Goal: Task Accomplishment & Management: Use online tool/utility

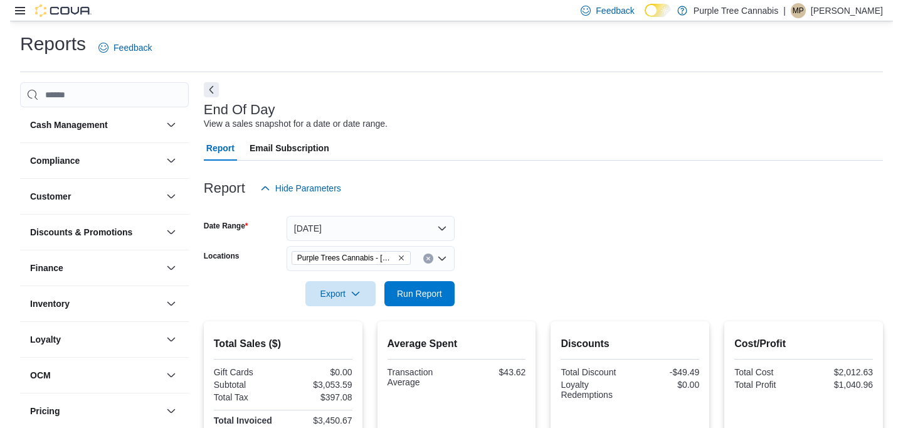
scroll to position [10, 0]
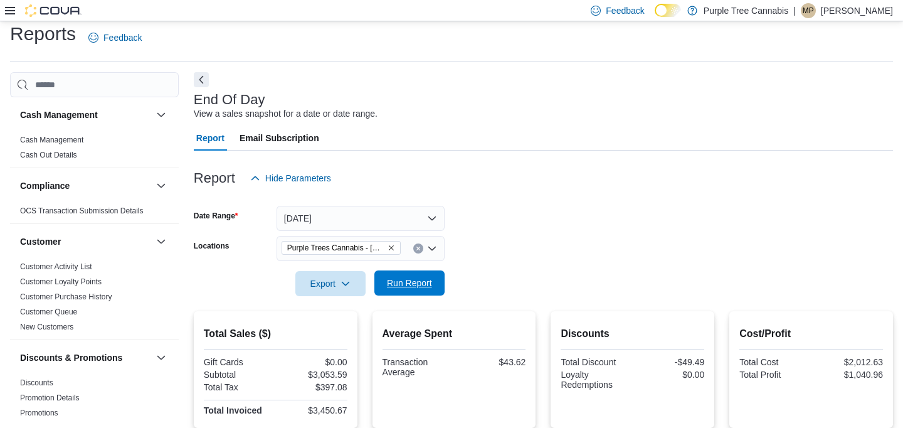
click at [411, 283] on span "Run Report" at bounding box center [409, 283] width 45 height 13
click at [430, 294] on span "Run Report" at bounding box center [409, 282] width 55 height 25
